Goal: Task Accomplishment & Management: Manage account settings

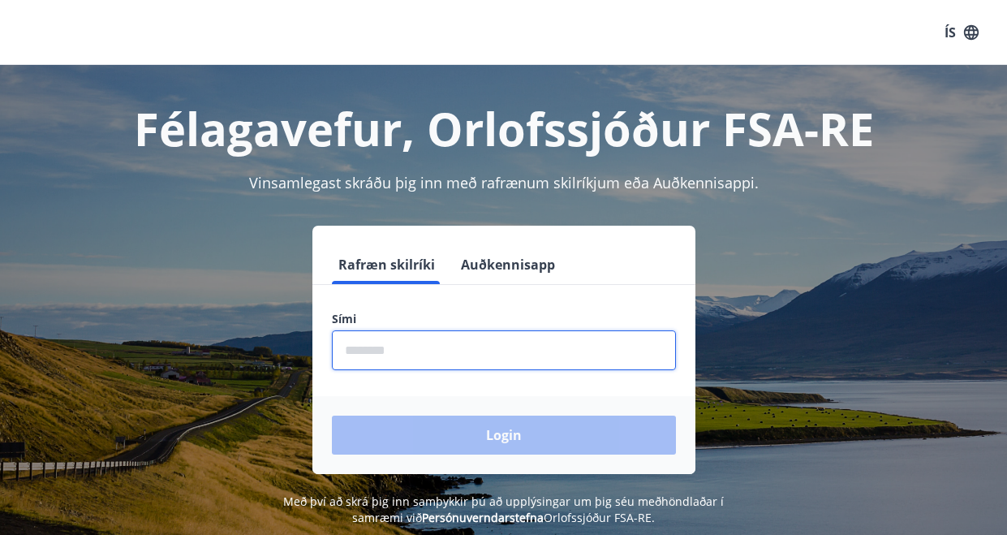
click at [489, 356] on input "phone" at bounding box center [504, 350] width 344 height 40
type input "********"
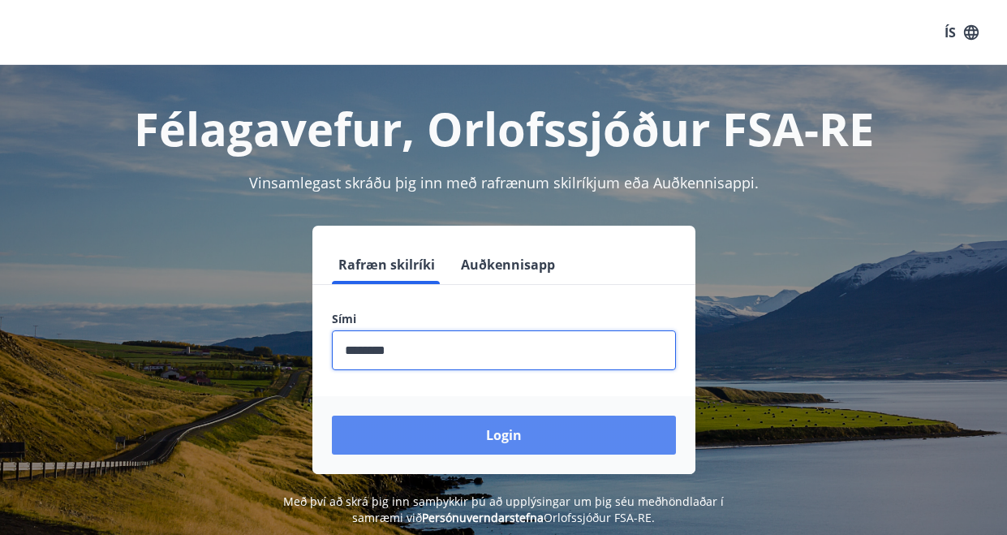
click at [498, 438] on button "Login" at bounding box center [504, 435] width 344 height 39
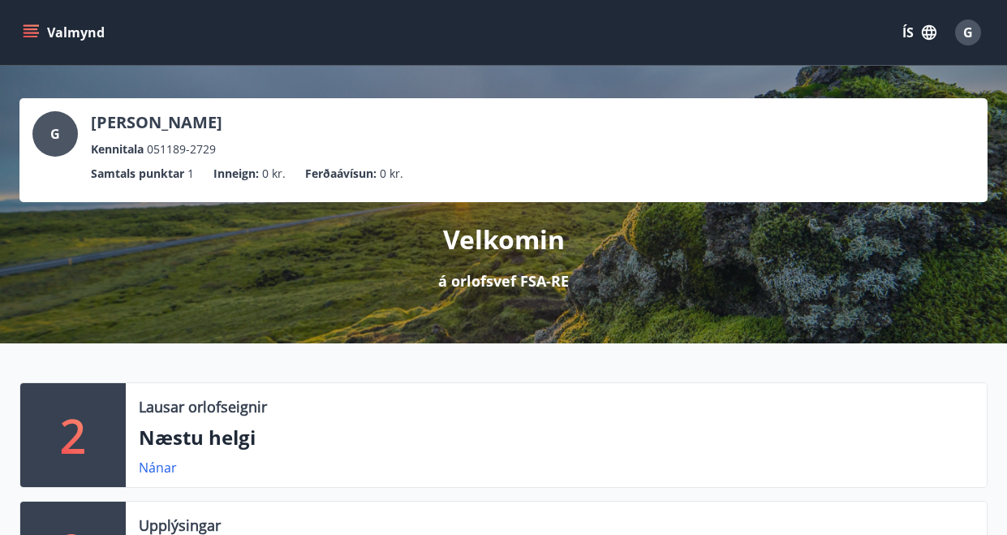
click at [673, 349] on div "2 Lausar orlofseignir Næstu helgi Nánar Upplýsingar Spurt og svarað Nánar" at bounding box center [503, 489] width 1007 height 292
